Goal: Transaction & Acquisition: Obtain resource

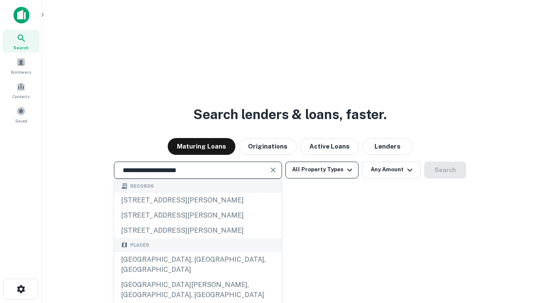
click at [198, 277] on div "Santa Monica, CA, USA" at bounding box center [197, 264] width 167 height 25
type input "**********"
click at [322, 169] on button "All Property Types" at bounding box center [321, 169] width 73 height 17
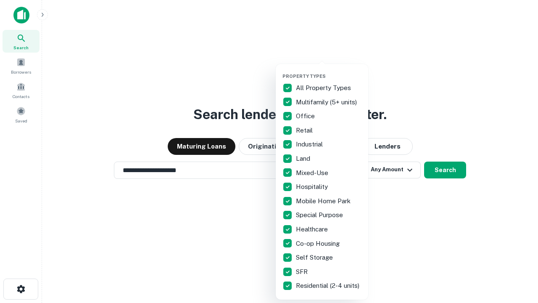
click at [329, 71] on button "button" at bounding box center [329, 71] width 92 height 0
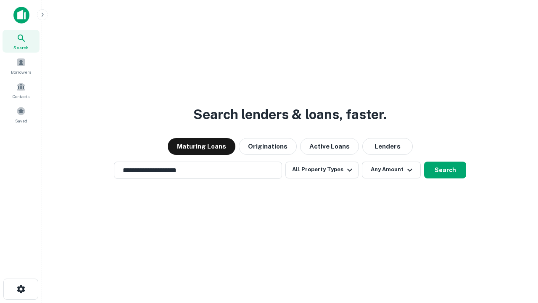
scroll to position [13, 0]
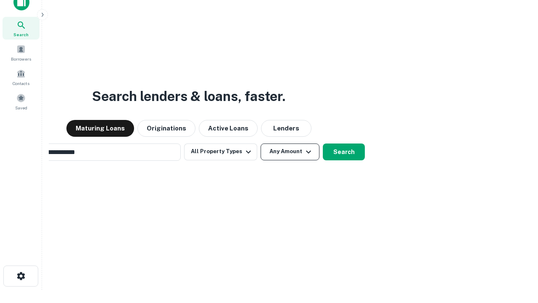
click at [261, 143] on button "Any Amount" at bounding box center [290, 151] width 59 height 17
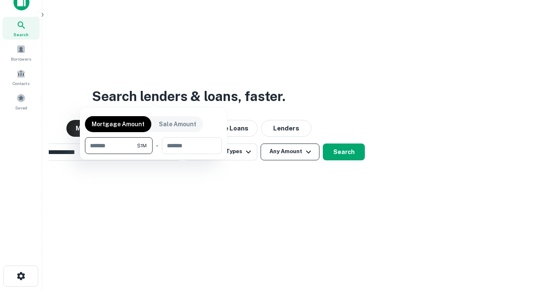
scroll to position [13, 0]
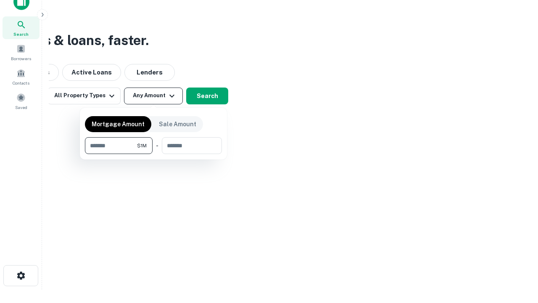
type input "*******"
click at [153, 154] on button "button" at bounding box center [153, 154] width 137 height 0
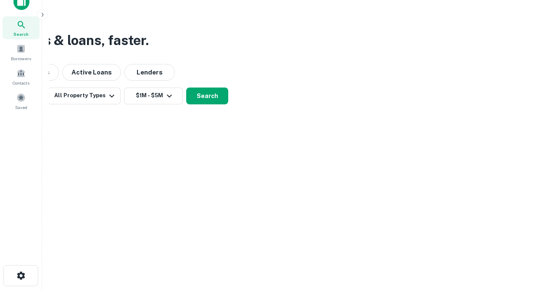
scroll to position [5, 155]
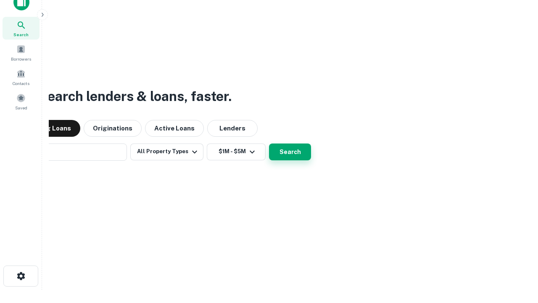
click at [269, 143] on button "Search" at bounding box center [290, 151] width 42 height 17
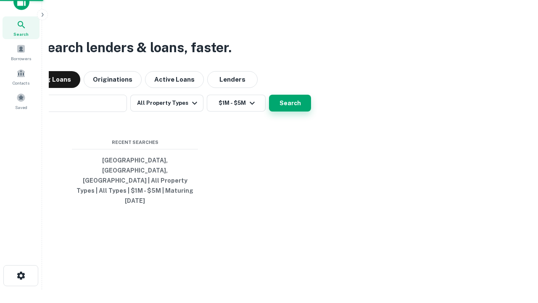
scroll to position [22, 238]
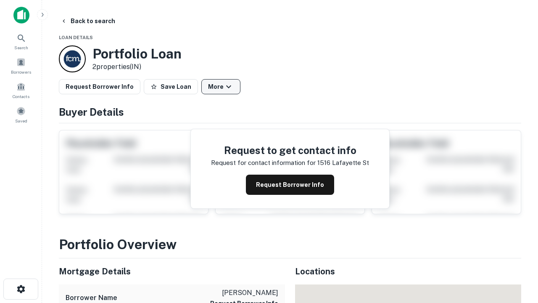
click at [221, 87] on button "More" at bounding box center [220, 86] width 39 height 15
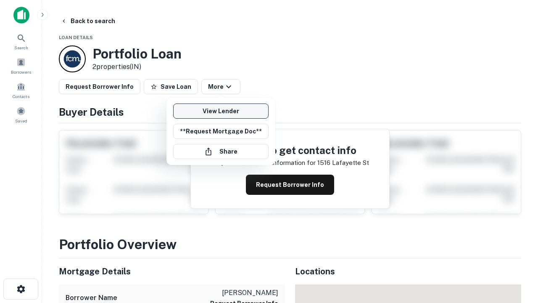
click at [221, 111] on link "View Lender" at bounding box center [220, 110] width 95 height 15
